Goal: Information Seeking & Learning: Learn about a topic

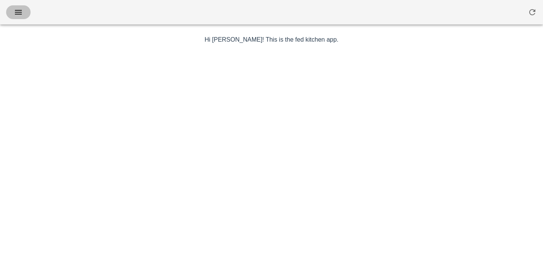
click at [24, 15] on button "button" at bounding box center [18, 12] width 24 height 14
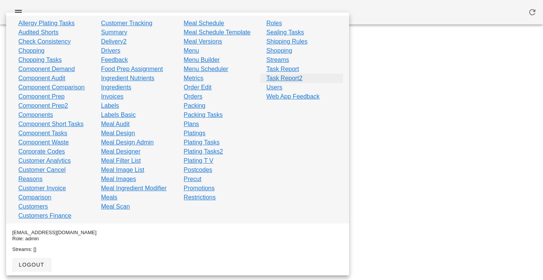
click at [281, 75] on link "Task Report2" at bounding box center [284, 78] width 36 height 9
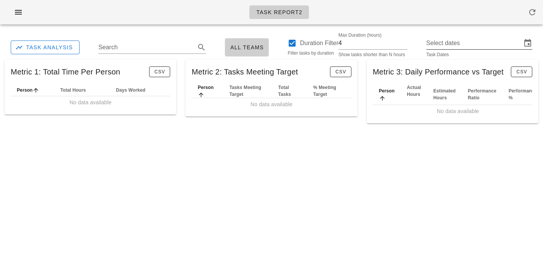
click at [456, 41] on input "Select dates" at bounding box center [474, 43] width 96 height 12
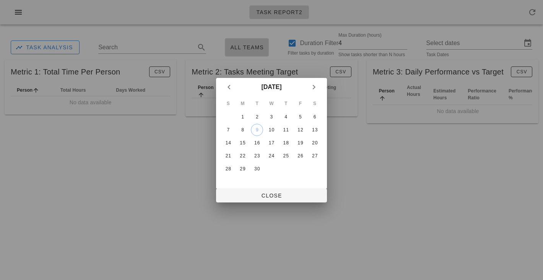
click at [253, 185] on div "S M T W T F S 1 2 3 4 5 6 7 8 9 10 11 12 13 14 15 16 17 18 19 20 21 22 23 24 25…" at bounding box center [271, 142] width 111 height 92
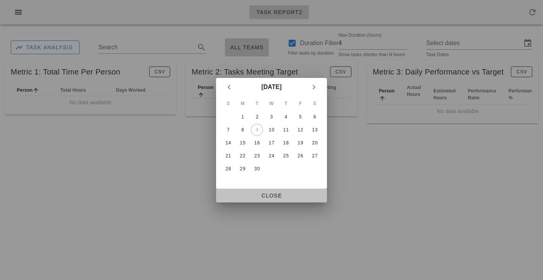
click at [253, 198] on span "Close" at bounding box center [271, 196] width 99 height 6
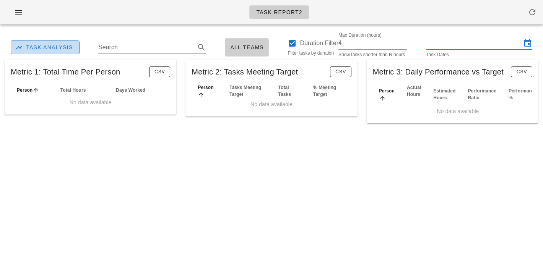
click at [38, 47] on span "Task Analysis" at bounding box center [45, 47] width 56 height 7
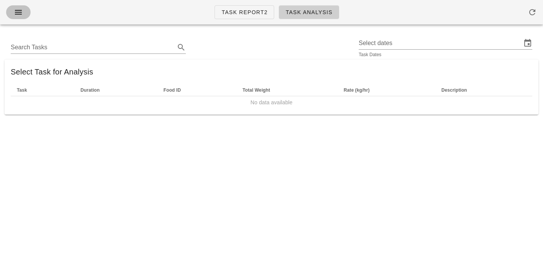
click at [24, 13] on button "button" at bounding box center [18, 12] width 24 height 14
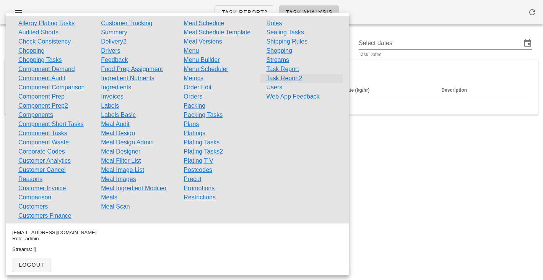
click at [277, 77] on link "Task Report2" at bounding box center [284, 78] width 36 height 9
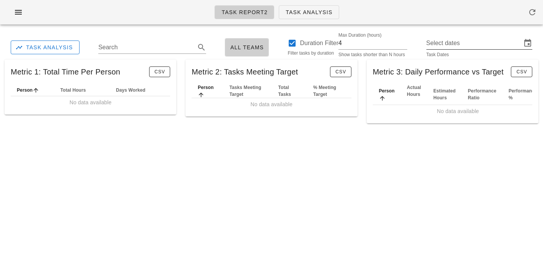
click at [446, 41] on input "Select dates" at bounding box center [474, 43] width 96 height 12
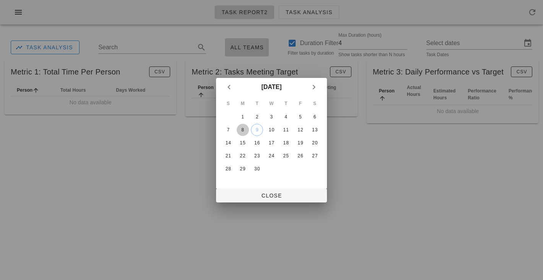
click at [242, 130] on div "8" at bounding box center [243, 129] width 12 height 5
type input "Monday September 8 - Tuesday September 9"
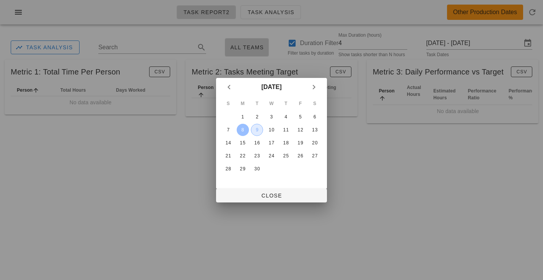
click at [256, 130] on div "9" at bounding box center [256, 129] width 11 height 5
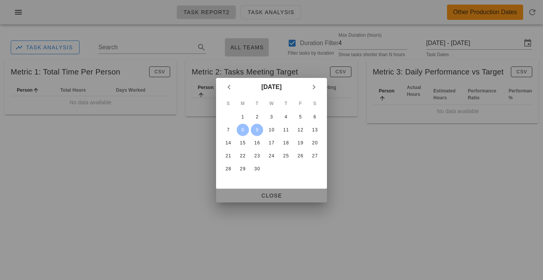
click at [267, 199] on span "Close" at bounding box center [271, 196] width 99 height 6
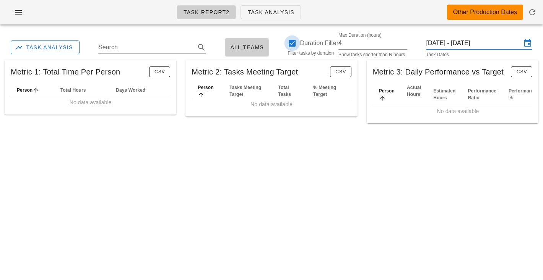
click at [296, 42] on div at bounding box center [291, 43] width 13 height 13
checkbox input "true"
click at [487, 41] on input "Monday September 8 - Tuesday September 9" at bounding box center [474, 43] width 96 height 12
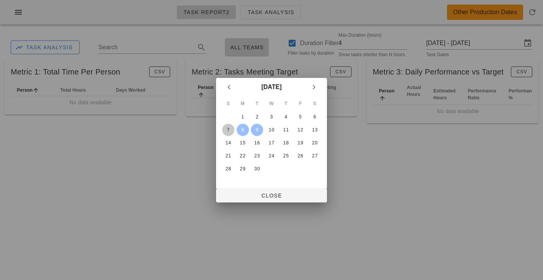
click at [229, 130] on div "7" at bounding box center [228, 129] width 12 height 5
click at [256, 129] on div "9" at bounding box center [256, 129] width 11 height 5
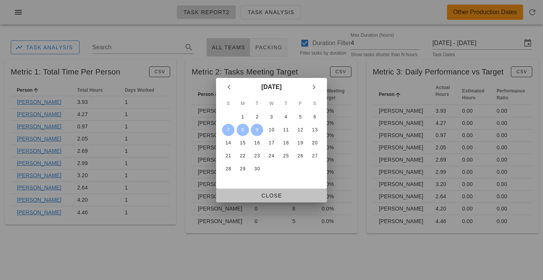
click at [274, 198] on span "Close" at bounding box center [271, 196] width 99 height 6
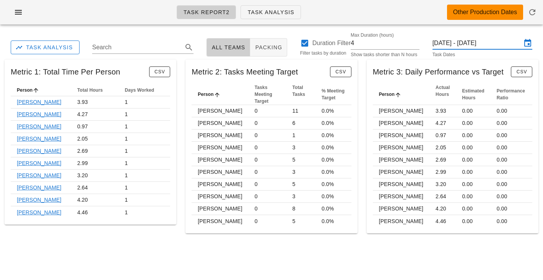
click at [463, 39] on input "Sunday September 7 - Tuesday September 9" at bounding box center [476, 43] width 89 height 12
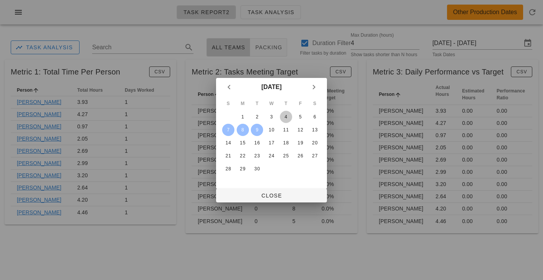
click at [284, 116] on div "4" at bounding box center [286, 116] width 12 height 5
click at [308, 116] on td "6" at bounding box center [315, 117] width 14 height 12
click at [314, 116] on div "6" at bounding box center [314, 116] width 12 height 5
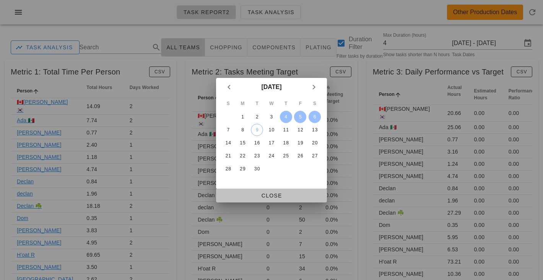
click at [262, 198] on span "Close" at bounding box center [271, 196] width 99 height 6
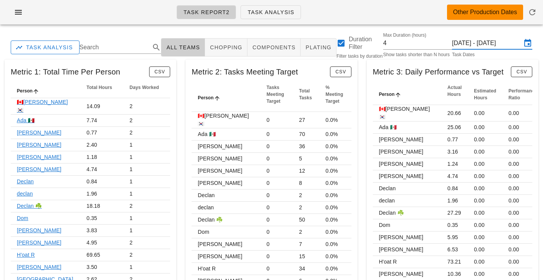
click at [209, 28] on div "Task Report2 Task Analysis Other Production Dates" at bounding box center [271, 15] width 543 height 31
click at [344, 8] on div "Task Report2 Task Analysis Other Production Dates" at bounding box center [271, 12] width 543 height 24
drag, startPoint x: 344, startPoint y: 8, endPoint x: 339, endPoint y: 27, distance: 19.0
click at [339, 27] on div "Task Report2 Task Analysis Other Production Dates" at bounding box center [271, 15] width 543 height 31
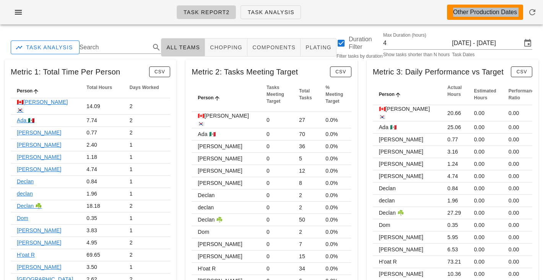
drag, startPoint x: 339, startPoint y: 27, endPoint x: 339, endPoint y: 6, distance: 21.0
click at [339, 6] on div "Task Report2 Task Analysis Other Production Dates" at bounding box center [271, 15] width 543 height 31
click at [339, 8] on div "Task Report2 Task Analysis Other Production Dates" at bounding box center [271, 12] width 543 height 24
drag, startPoint x: 339, startPoint y: 8, endPoint x: 339, endPoint y: 30, distance: 22.2
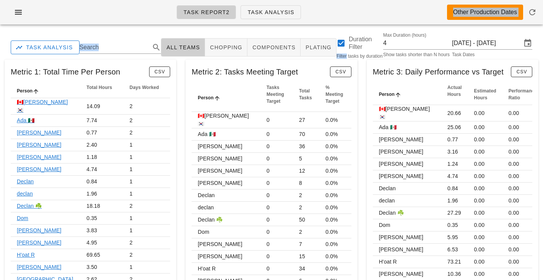
click at [339, 30] on div "Task Report2 Task Analysis Other Production Dates" at bounding box center [271, 15] width 543 height 31
drag, startPoint x: 339, startPoint y: 29, endPoint x: 339, endPoint y: 6, distance: 22.9
click at [339, 6] on div "Task Report2 Task Analysis Other Production Dates" at bounding box center [271, 15] width 543 height 31
click at [339, 6] on div "Task Report2 Task Analysis Other Production Dates" at bounding box center [271, 12] width 543 height 24
drag, startPoint x: 134, startPoint y: 4, endPoint x: 133, endPoint y: 28, distance: 23.3
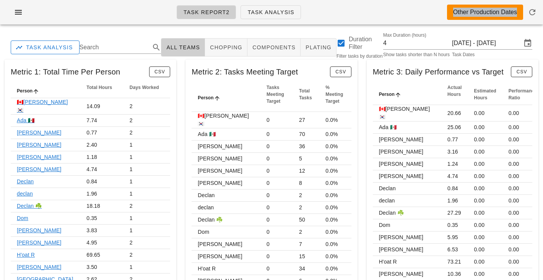
click at [133, 28] on div "Task Report2 Task Analysis Other Production Dates" at bounding box center [271, 15] width 543 height 31
drag, startPoint x: 134, startPoint y: 21, endPoint x: 134, endPoint y: 31, distance: 9.6
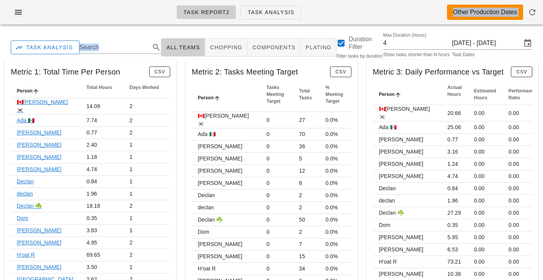
drag, startPoint x: 135, startPoint y: 12, endPoint x: 134, endPoint y: 36, distance: 24.5
click at [137, 28] on div "Task Report2 Task Analysis Other Production Dates" at bounding box center [271, 15] width 543 height 31
click at [360, 15] on div "Task Report2 Task Analysis Other Production Dates" at bounding box center [271, 12] width 543 height 24
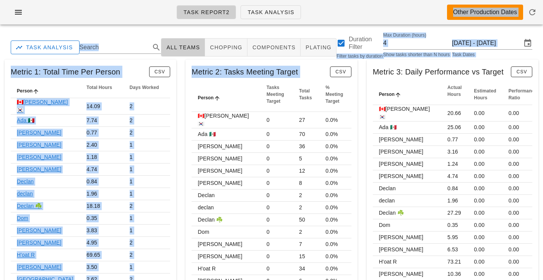
drag, startPoint x: 360, startPoint y: 15, endPoint x: 360, endPoint y: 99, distance: 84.1
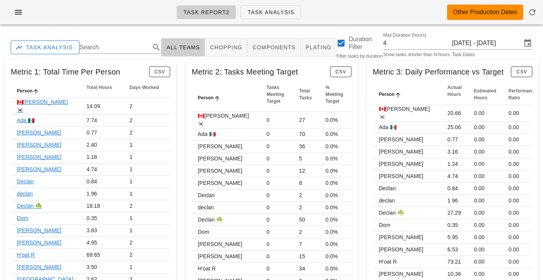
drag, startPoint x: 360, startPoint y: 99, endPoint x: 360, endPoint y: 147, distance: 48.1
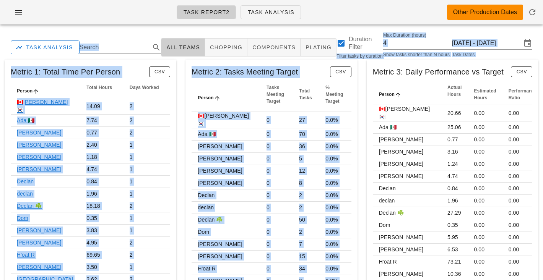
drag, startPoint x: 267, startPoint y: 29, endPoint x: 292, endPoint y: 271, distance: 243.1
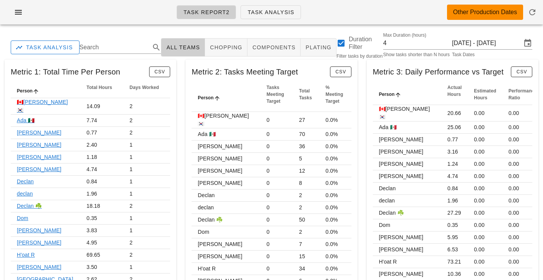
click at [268, 27] on div "Task Report2 Task Analysis Other Production Dates" at bounding box center [271, 15] width 543 height 31
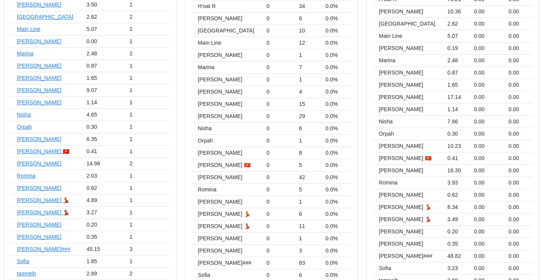
scroll to position [313, 0]
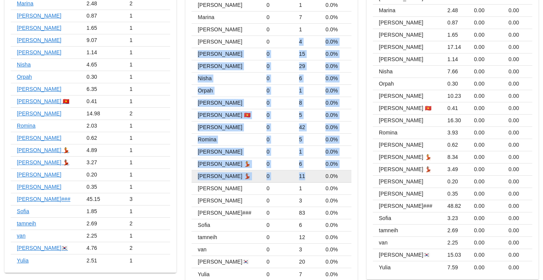
drag, startPoint x: 268, startPoint y: 27, endPoint x: 290, endPoint y: 162, distance: 136.7
click at [290, 162] on tbody "🇨🇦KEN🇰🇷 0 27 0.0% Ada 🇲🇽 0 70 0.0% Adam 0 36 0.0% Adrian 0 5 0.0% Arturo 0 12 0…" at bounding box center [270, 39] width 159 height 481
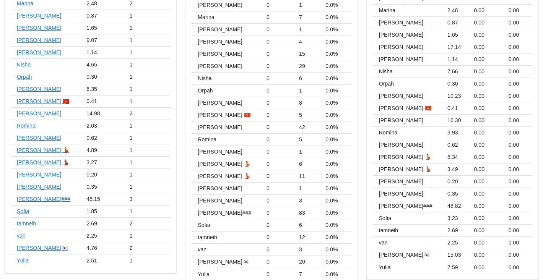
click at [361, 188] on div "Metric 2: Tasks Meeting Target CSV Person Tasks Meeting Target Total Tasks % Me…" at bounding box center [271, 16] width 181 height 549
drag, startPoint x: 361, startPoint y: 188, endPoint x: 265, endPoint y: 13, distance: 199.4
click at [266, 13] on div "Metric 2: Tasks Meeting Target CSV Person Tasks Meeting Target Total Tasks % Me…" at bounding box center [271, 16] width 181 height 549
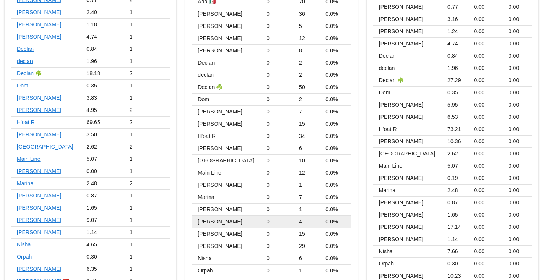
scroll to position [0, 0]
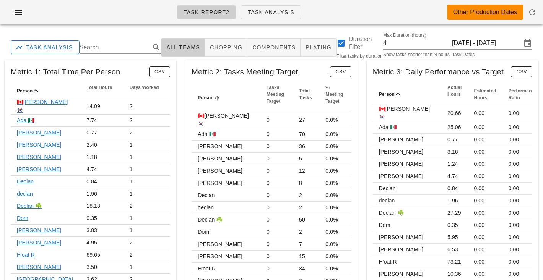
click at [143, 5] on div "Task Report2 Task Analysis Other Production Dates" at bounding box center [271, 12] width 543 height 24
click at [120, 21] on div "Task Report2 Task Analysis Other Production Dates" at bounding box center [271, 12] width 543 height 24
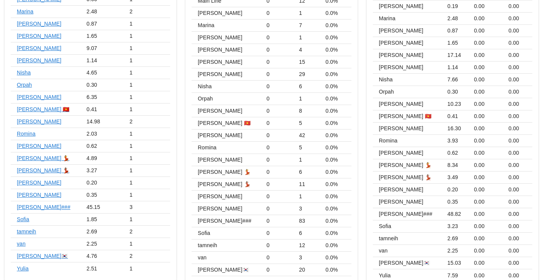
scroll to position [313, 0]
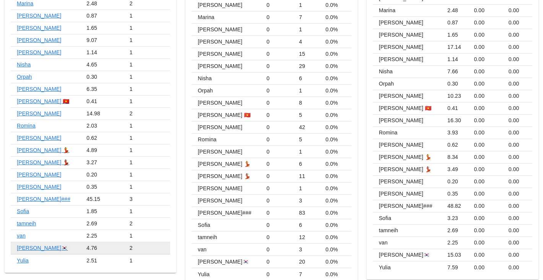
click at [80, 243] on td "4.76" at bounding box center [101, 248] width 43 height 12
click at [179, 231] on div "Metric 1: Total Time Per Person CSV Person Total Hours Days Worked 🇨🇦KEN🇰🇷 14.0…" at bounding box center [90, 16] width 181 height 549
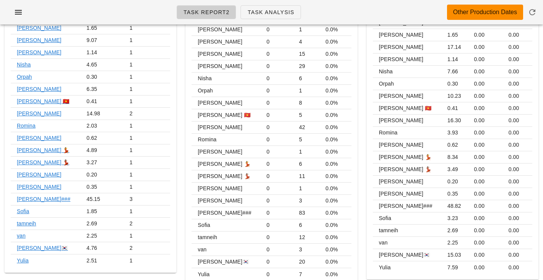
scroll to position [0, 0]
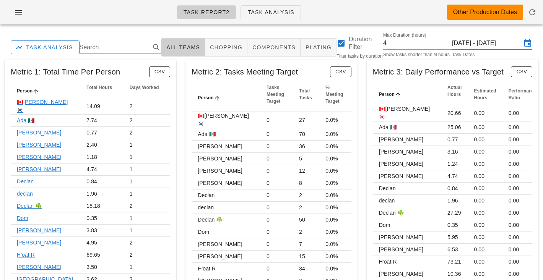
click at [490, 46] on input "Thursday September 4 - Saturday September 6" at bounding box center [487, 43] width 70 height 12
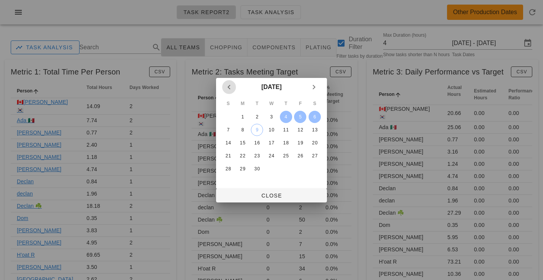
click at [228, 89] on icon "Previous month" at bounding box center [228, 87] width 9 height 9
click at [242, 170] on div "25" at bounding box center [243, 168] width 12 height 5
click at [319, 86] on span "Next month" at bounding box center [314, 87] width 14 height 9
click at [314, 118] on div "6" at bounding box center [314, 116] width 12 height 5
type input "Monday August 25 - Saturday September 6"
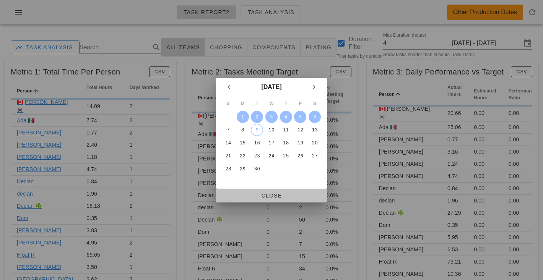
click at [282, 201] on button "Close" at bounding box center [271, 196] width 111 height 14
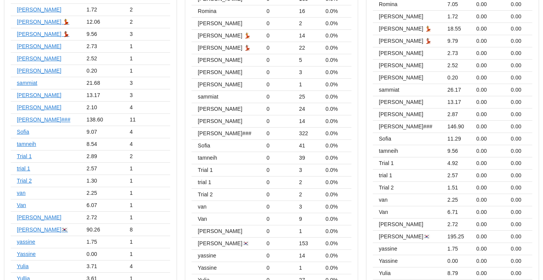
scroll to position [749, 0]
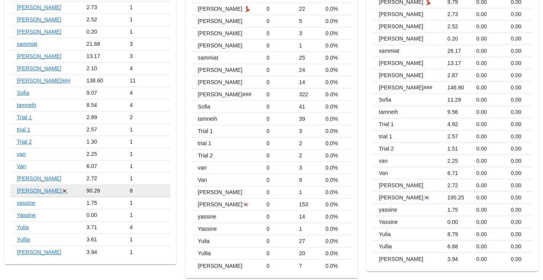
click at [85, 185] on td "90.26" at bounding box center [101, 191] width 43 height 12
click at [90, 185] on td "90.26" at bounding box center [101, 191] width 43 height 12
click at [89, 185] on td "90.26" at bounding box center [101, 191] width 43 height 12
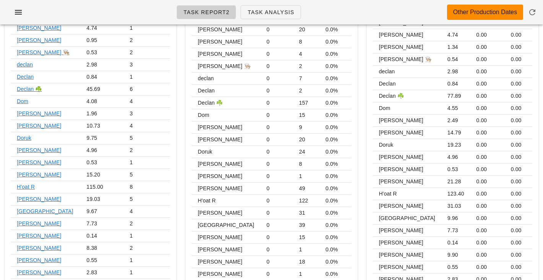
scroll to position [0, 0]
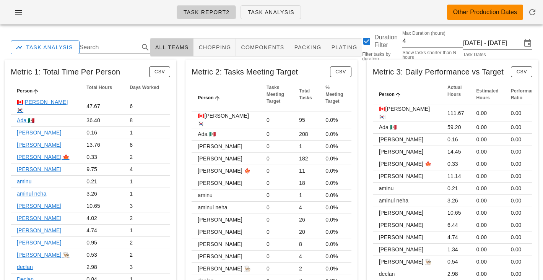
click at [249, 45] on span "components" at bounding box center [262, 47] width 44 height 6
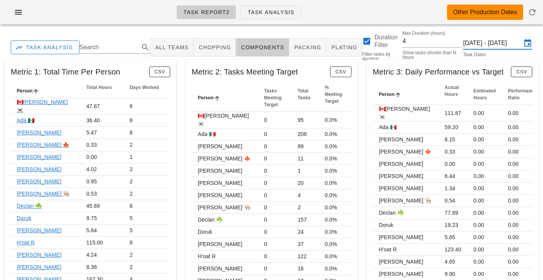
click at [488, 43] on input "Monday August 25 - Saturday September 6" at bounding box center [492, 43] width 58 height 12
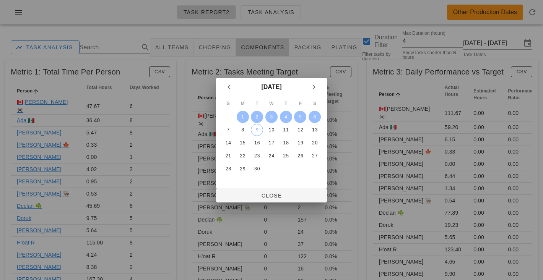
click at [233, 23] on div at bounding box center [271, 140] width 543 height 280
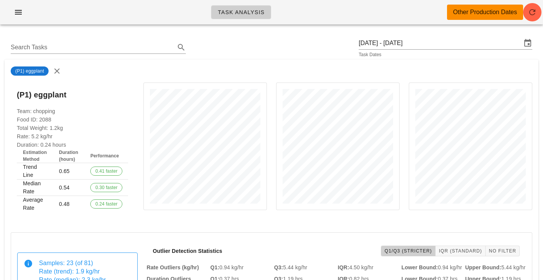
click at [222, 53] on div "Search Tasks [DATE] - [DATE] Task Dates" at bounding box center [271, 47] width 533 height 24
